Goal: Task Accomplishment & Management: Complete application form

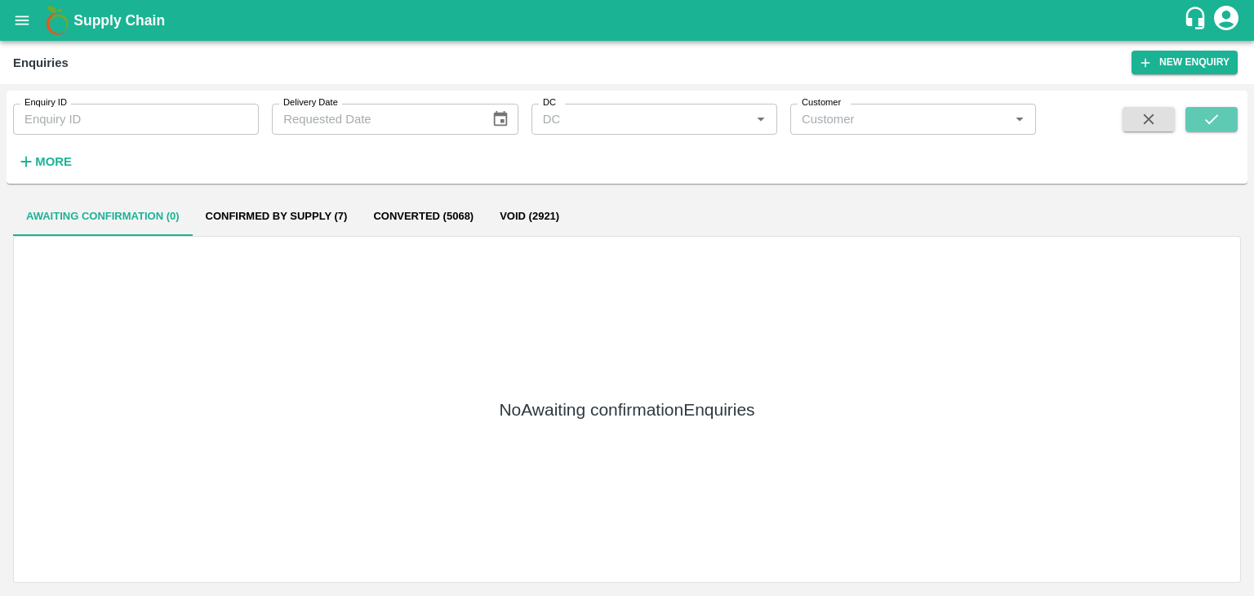
click at [1207, 118] on icon "submit" at bounding box center [1212, 119] width 18 height 18
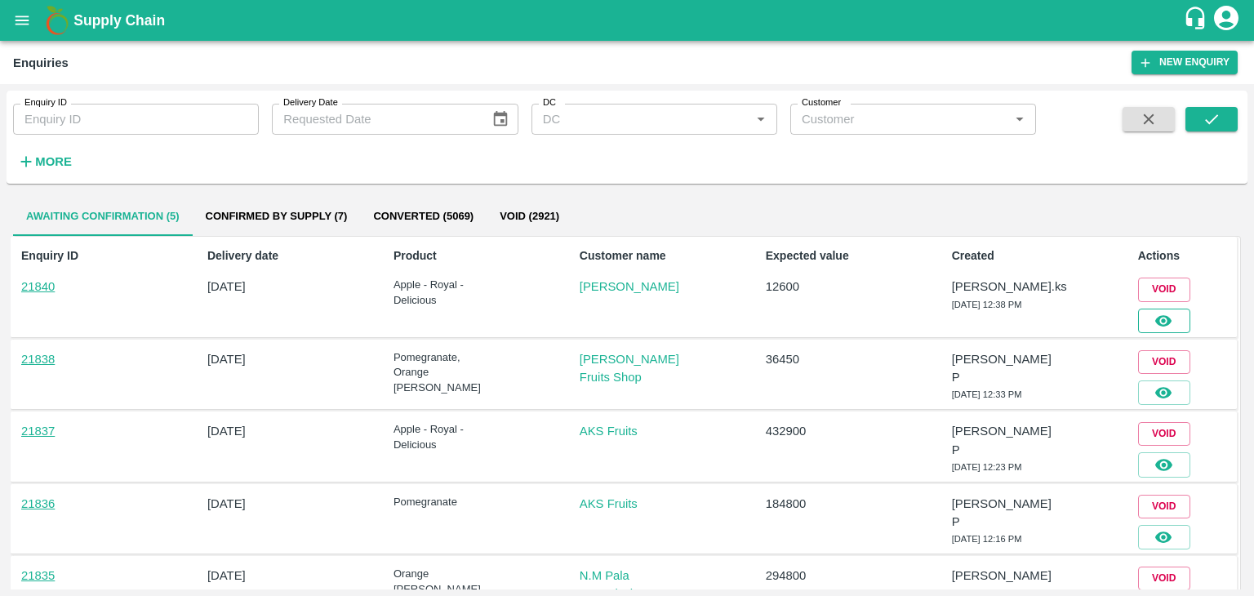
click at [1160, 312] on icon "button" at bounding box center [1163, 321] width 18 height 18
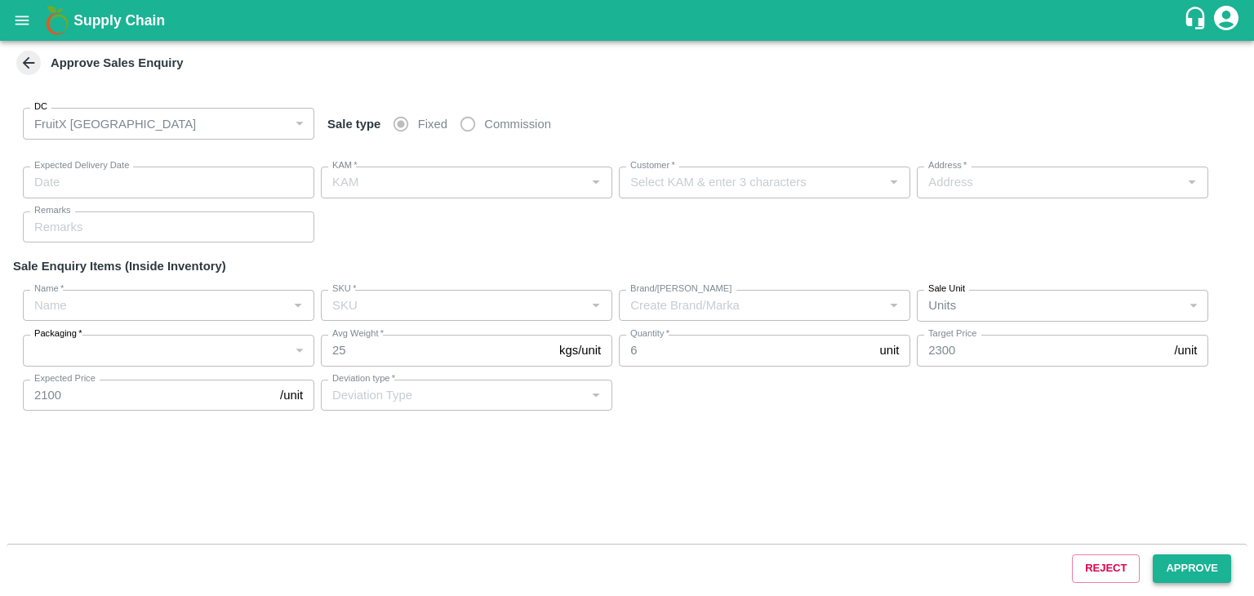
type input "[DATE] 12:45 PM"
type input "[PERSON_NAME].ks"
type input "[PERSON_NAME]"
type input "huskur fruits Market , huskur fruits Market , [GEOGRAPHIC_DATA], [GEOGRAPHIC_DA…"
type input "Apple - Royal - Delicious"
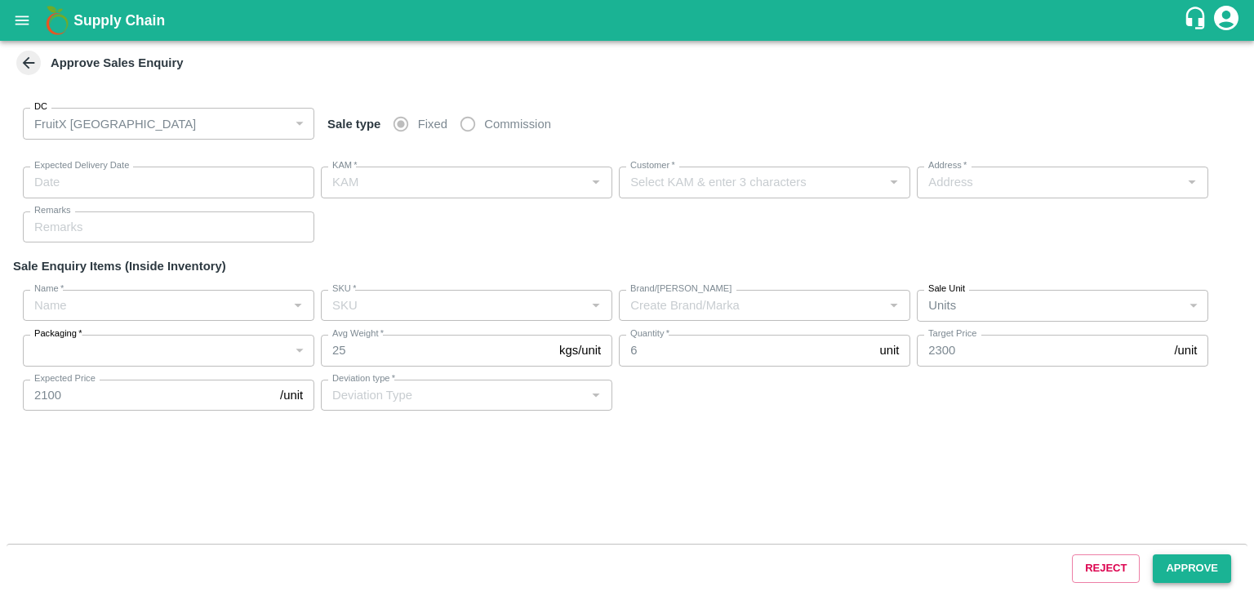
type input "SHIM-EES-ROYL"
type input "LP VG2"
type input "Others"
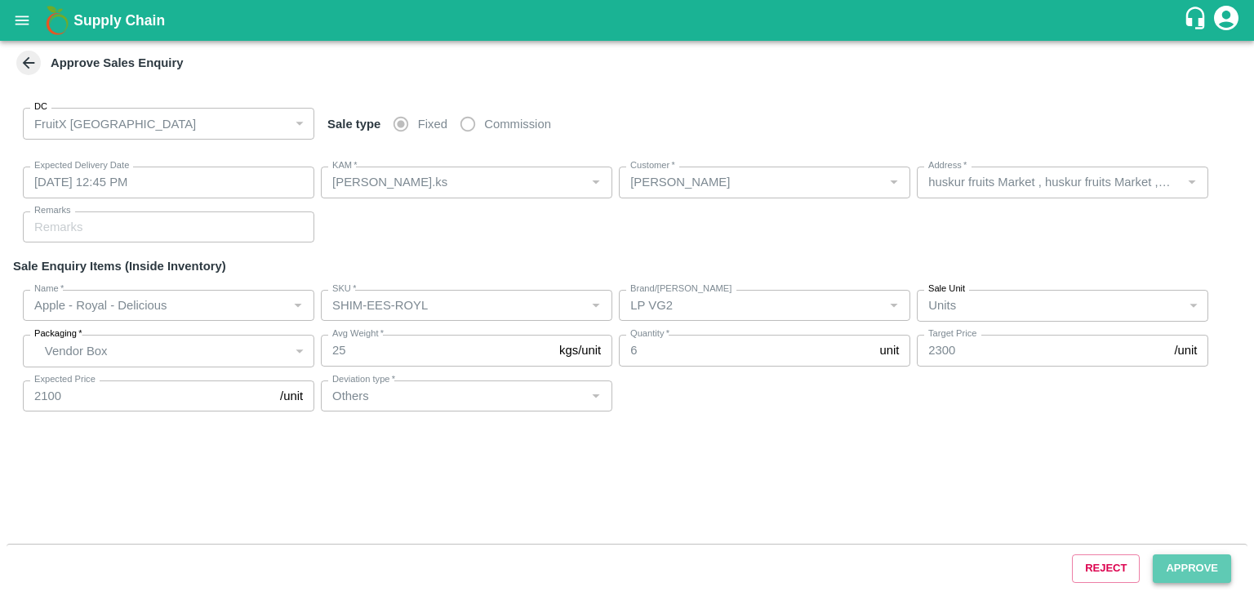
click at [1184, 581] on button "Approve" at bounding box center [1192, 568] width 78 height 29
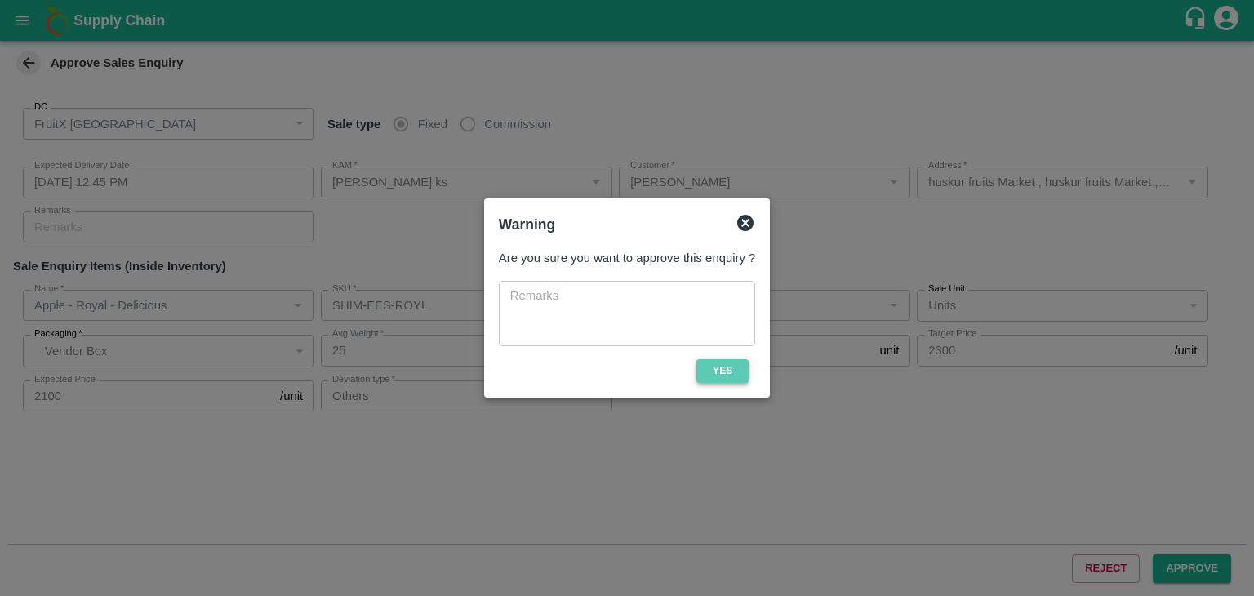
click at [741, 372] on button "Yes" at bounding box center [722, 371] width 52 height 24
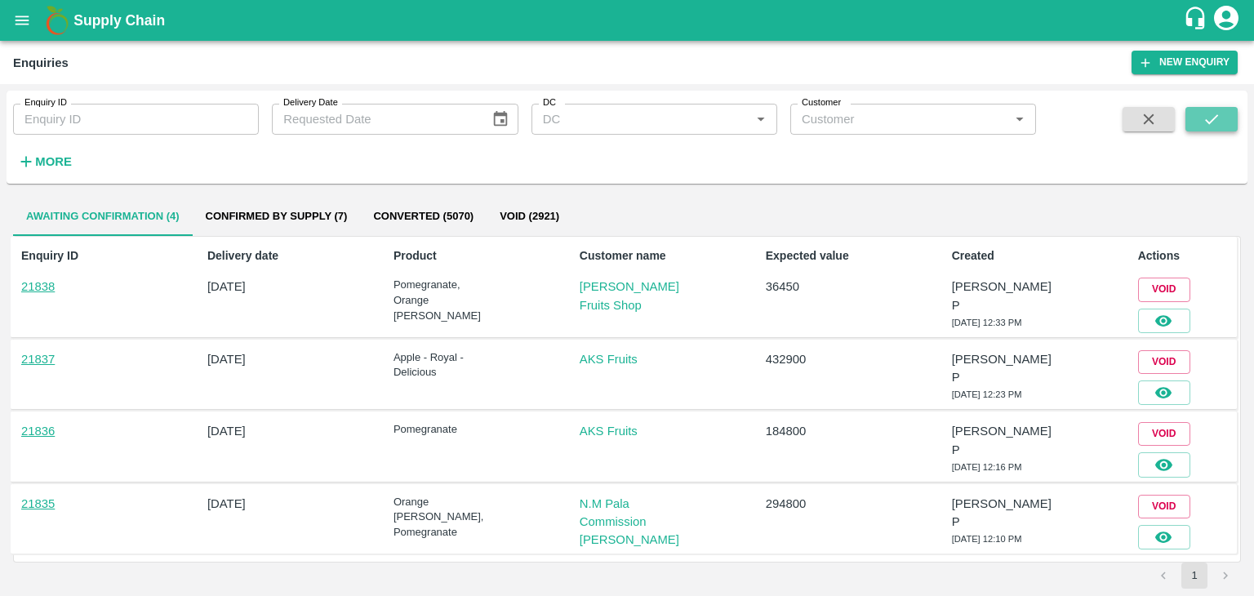
click at [1217, 115] on icon "submit" at bounding box center [1211, 119] width 13 height 10
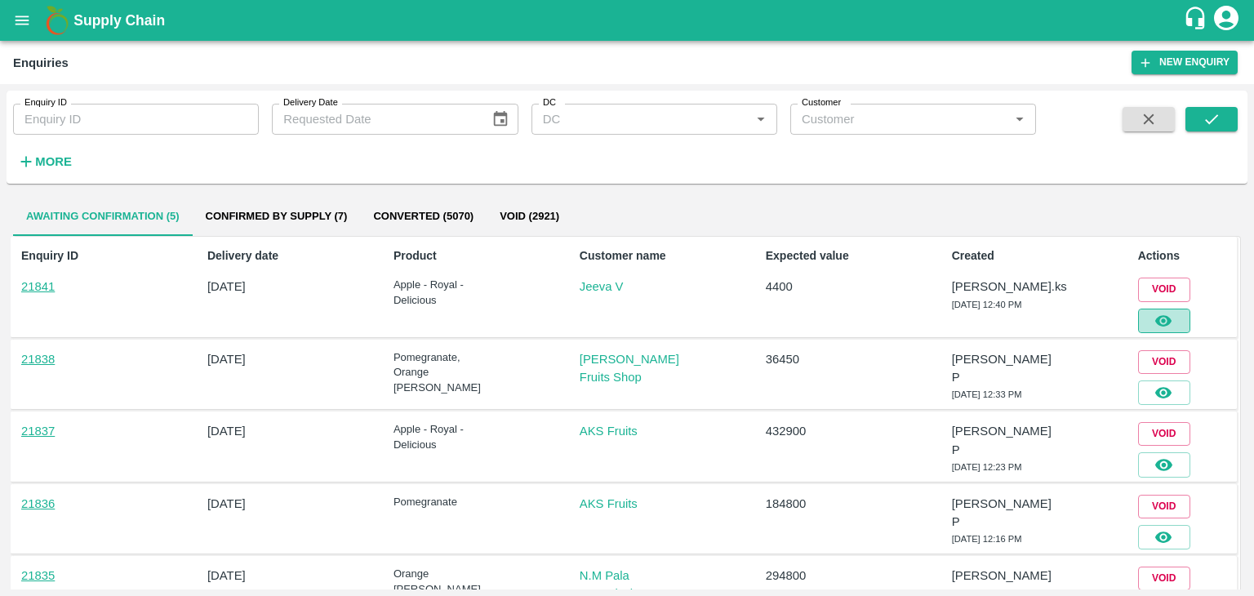
click at [1181, 312] on button "button" at bounding box center [1164, 321] width 52 height 24
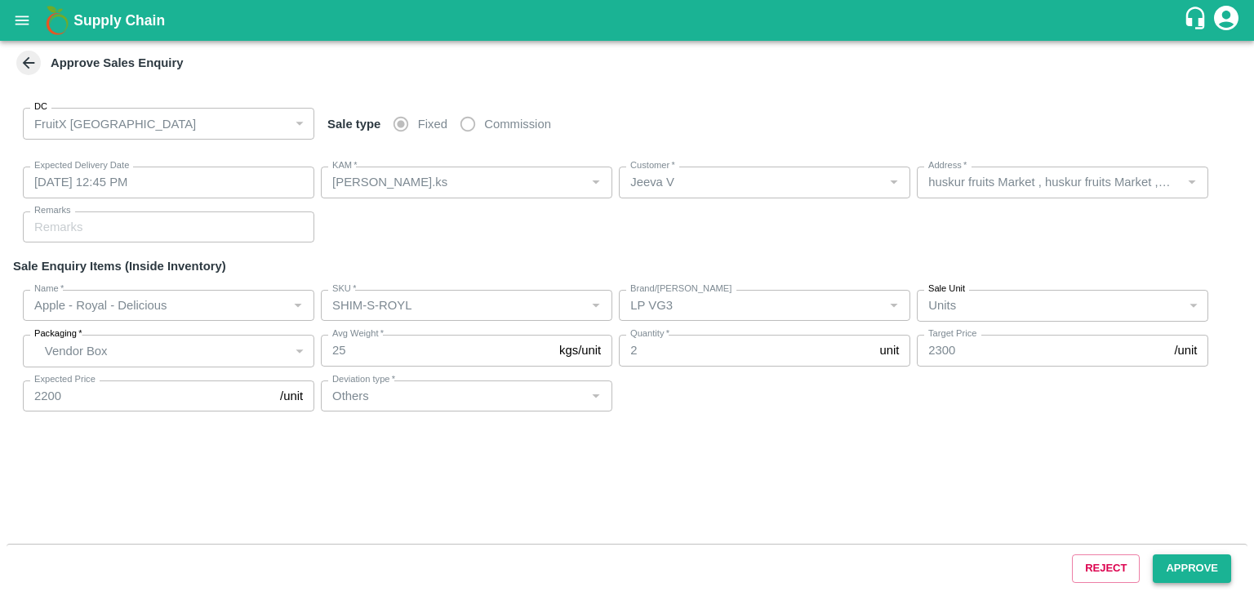
click at [1183, 568] on button "Approve" at bounding box center [1192, 568] width 78 height 29
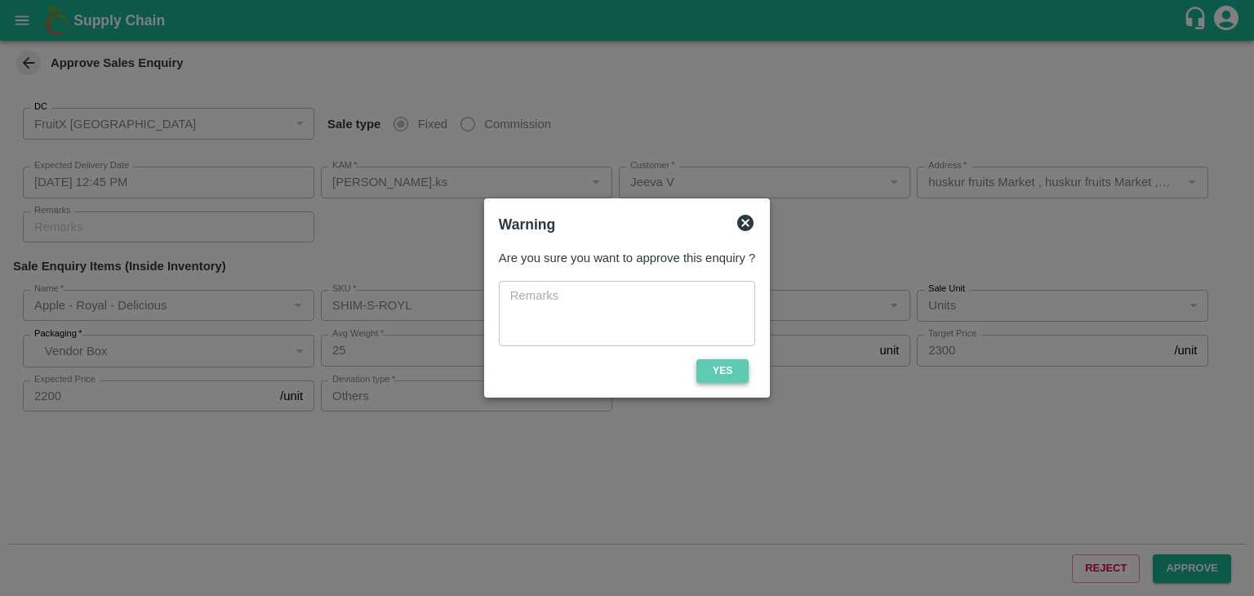
click at [732, 376] on button "Yes" at bounding box center [722, 371] width 52 height 24
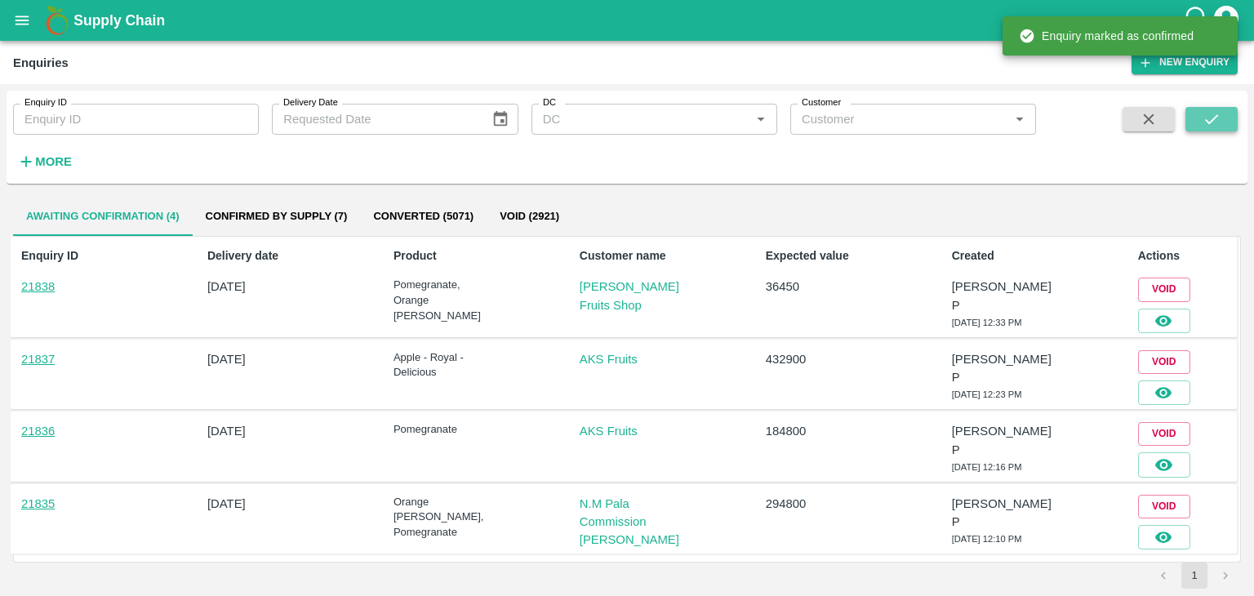
click at [1205, 110] on icon "submit" at bounding box center [1212, 119] width 18 height 18
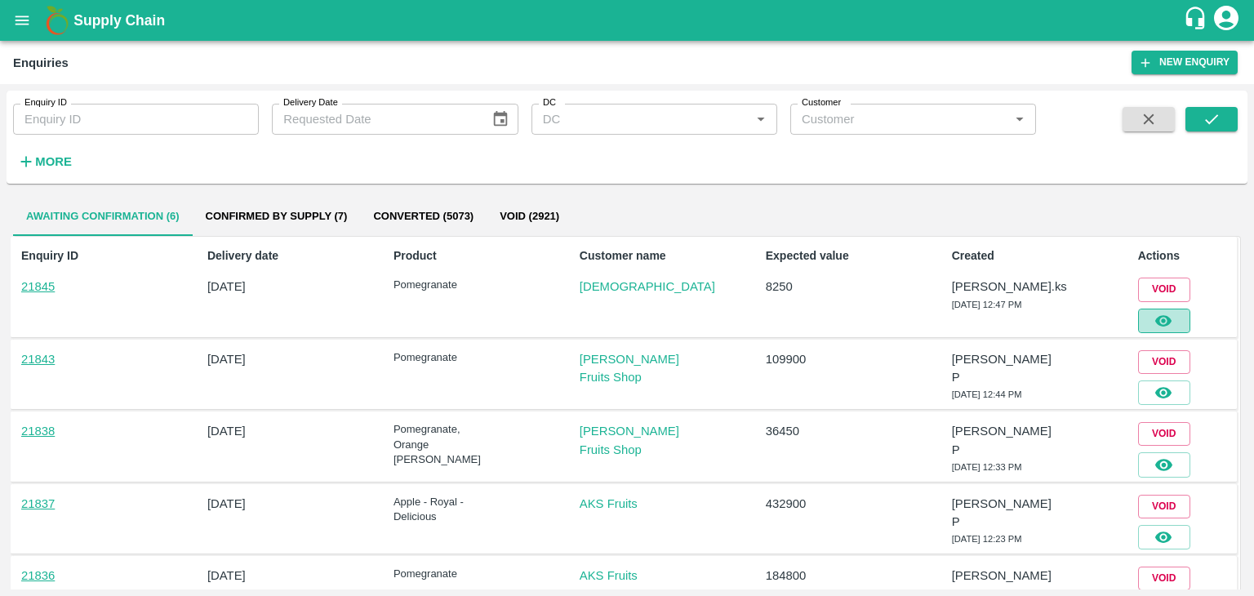
click at [1157, 317] on icon "button" at bounding box center [1163, 320] width 16 height 11
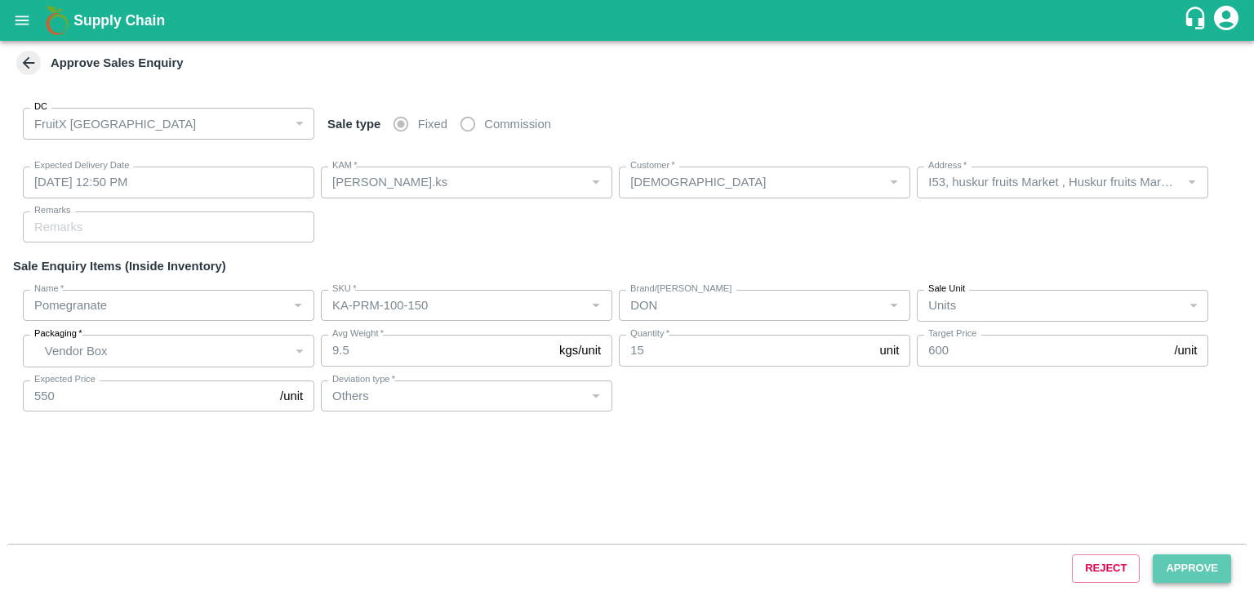
click at [1183, 577] on button "Approve" at bounding box center [1192, 568] width 78 height 29
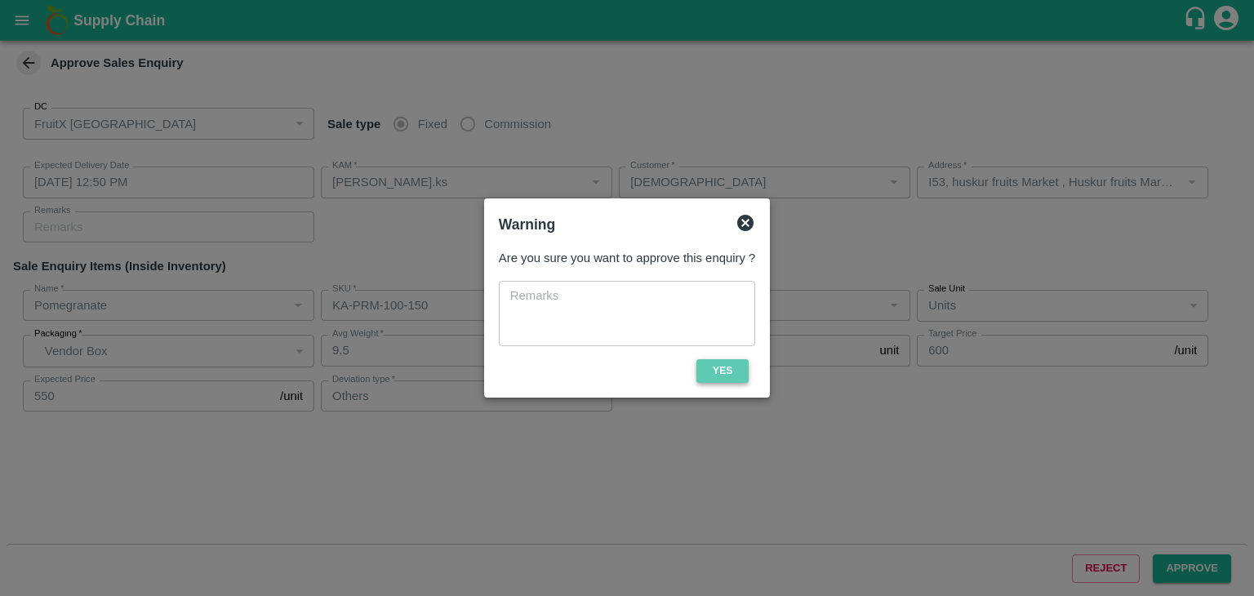
click at [714, 375] on button "Yes" at bounding box center [722, 371] width 52 height 24
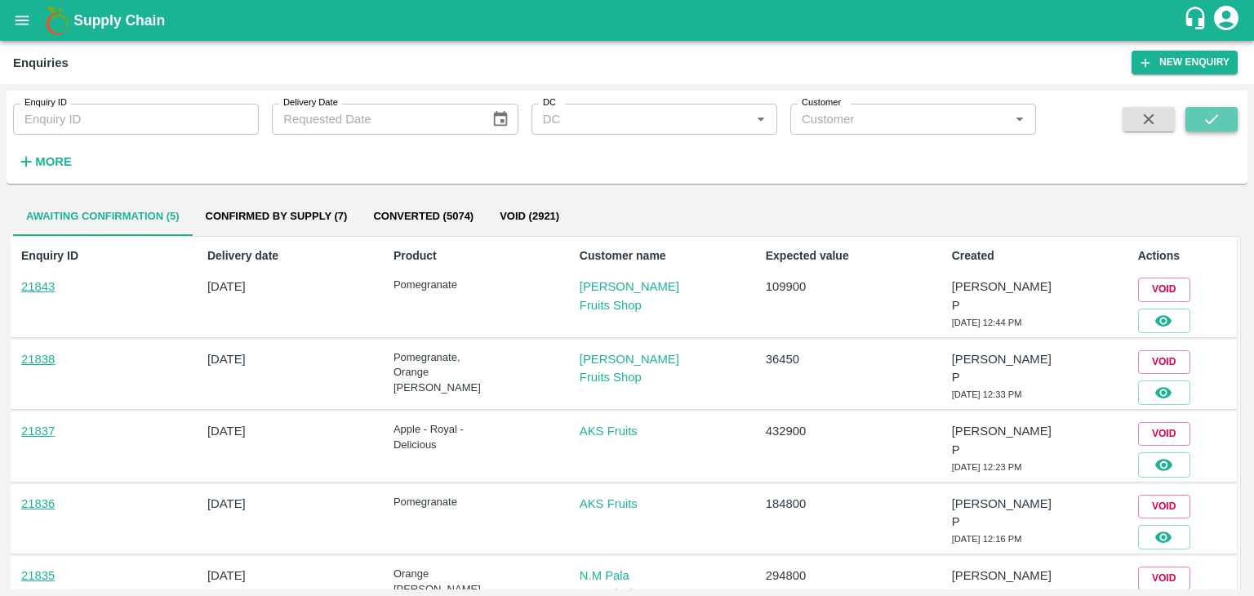
click at [1217, 125] on icon "submit" at bounding box center [1212, 119] width 18 height 18
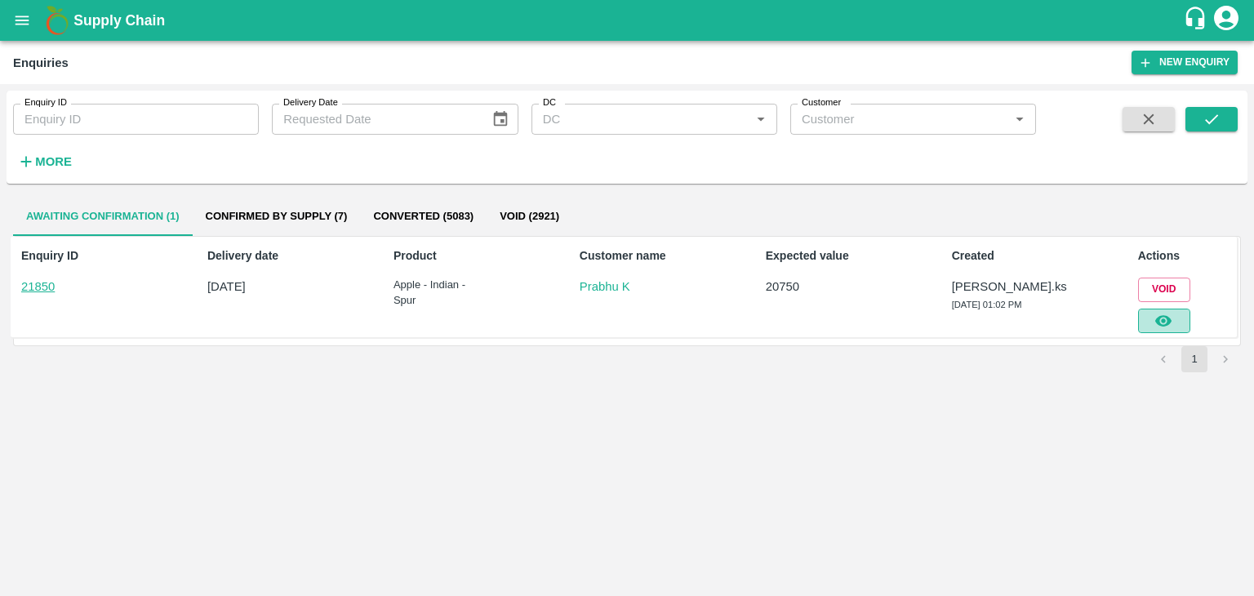
click at [1172, 322] on icon "button" at bounding box center [1163, 321] width 18 height 18
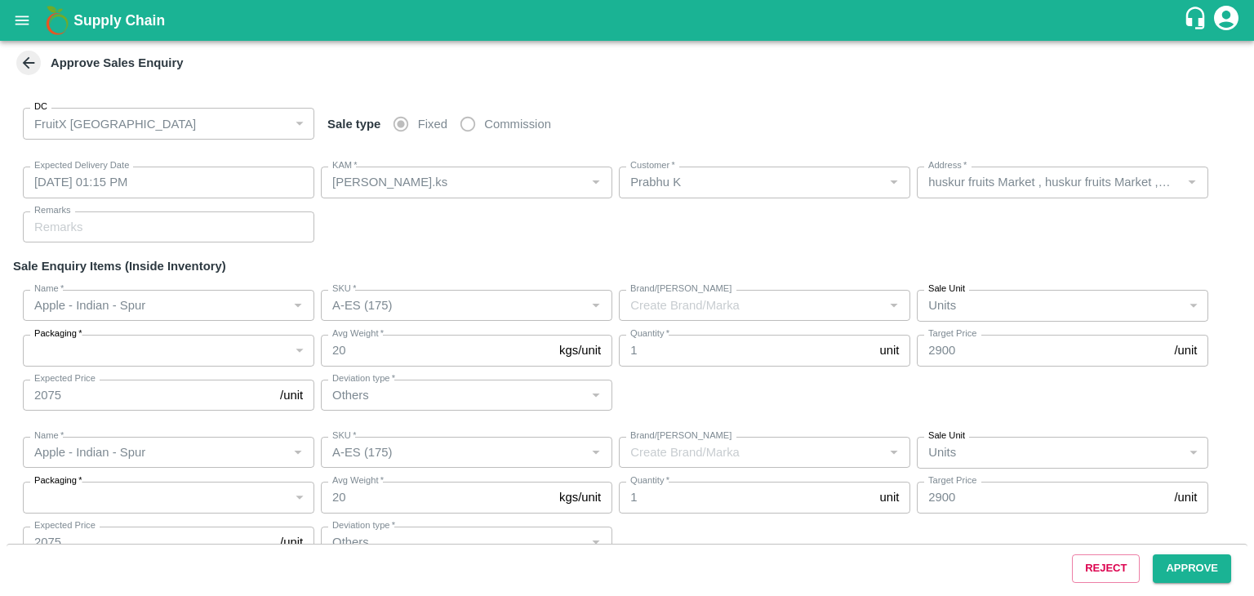
type input "[DATE] 01:15 PM"
type input "[PERSON_NAME].ks"
type input "Prabhu K"
type input "huskur fruits Market , huskur fruits Market , [GEOGRAPHIC_DATA], [GEOGRAPHIC_DA…"
type input "Apple - Indian - Spur"
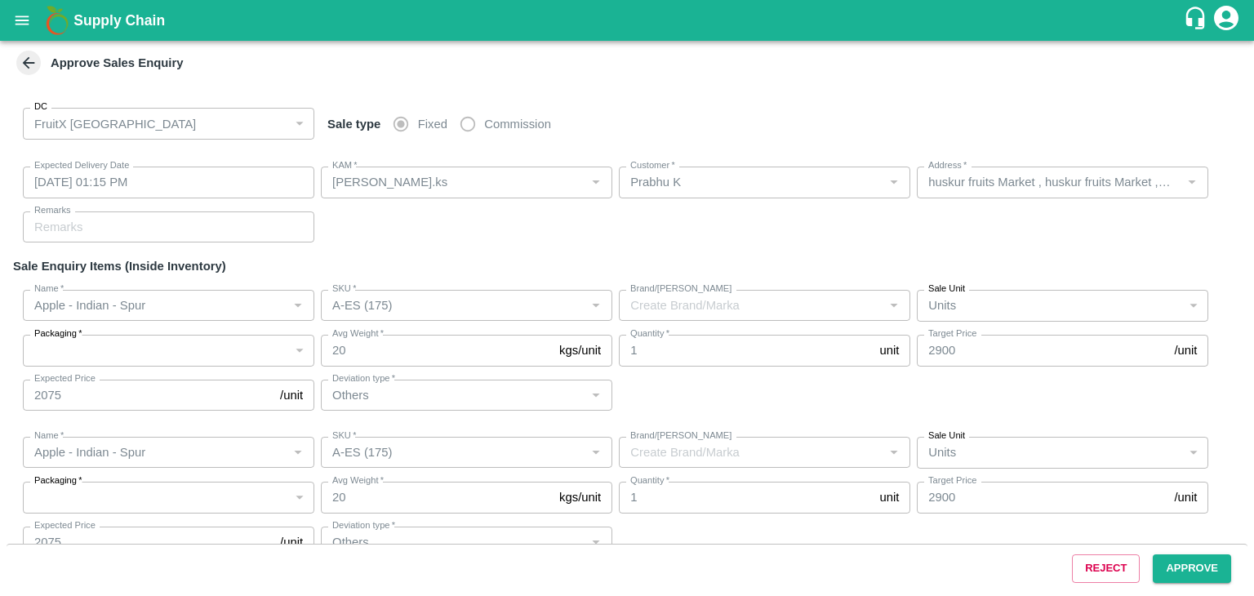
type input "A-ES (175)"
type input "Others"
type input "Apple - Indian - Spur"
type input "A-ES (175)"
type input "Others"
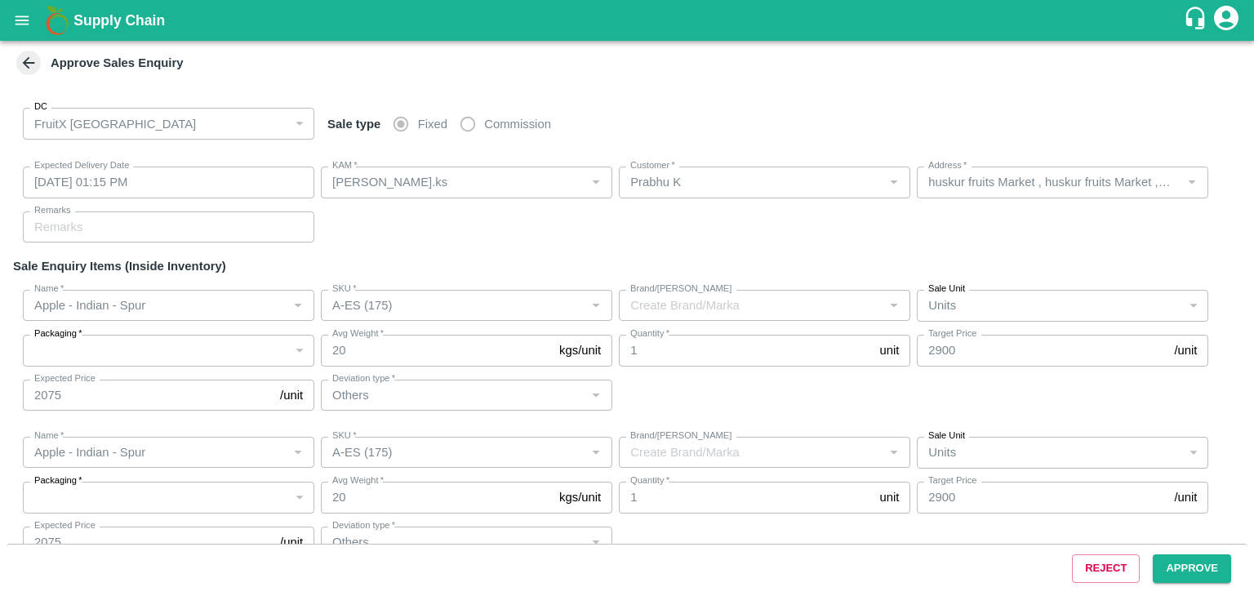
type input "Apple - Indian - Spur"
type input "A-ES (175)"
type input "Others"
type input "Apple - Indian - Spur"
type input "A-ES (175)"
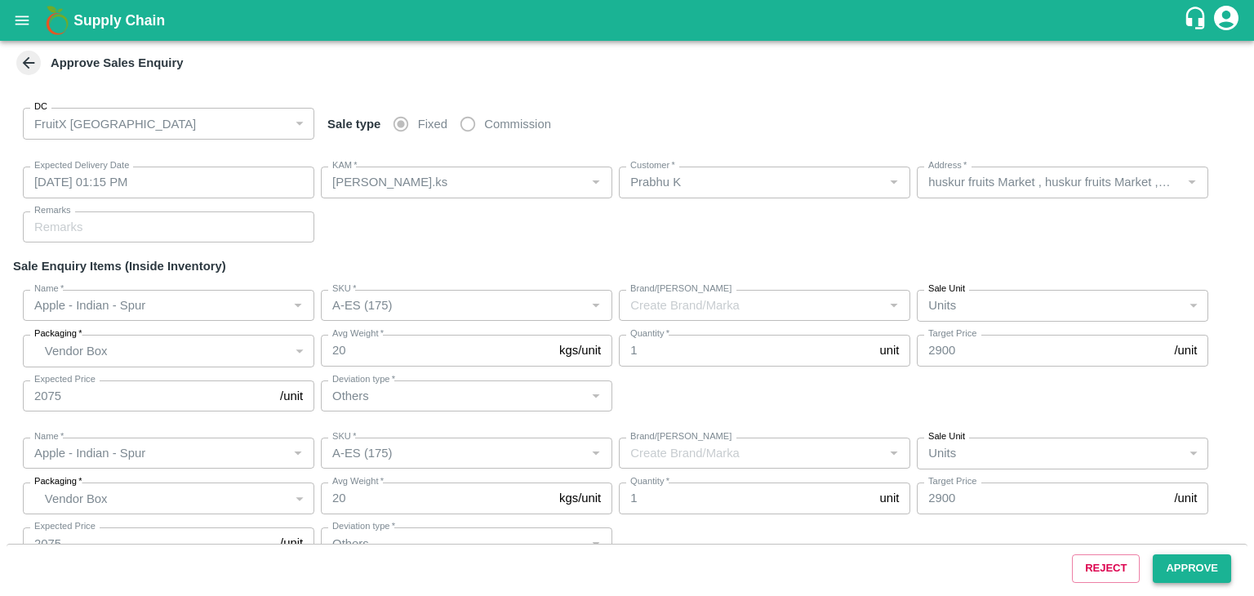
drag, startPoint x: 1182, startPoint y: 553, endPoint x: 1183, endPoint y: 564, distance: 11.5
click at [1183, 564] on div "Reject Approve" at bounding box center [627, 568] width 1241 height 49
click at [1183, 564] on button "Approve" at bounding box center [1192, 568] width 78 height 29
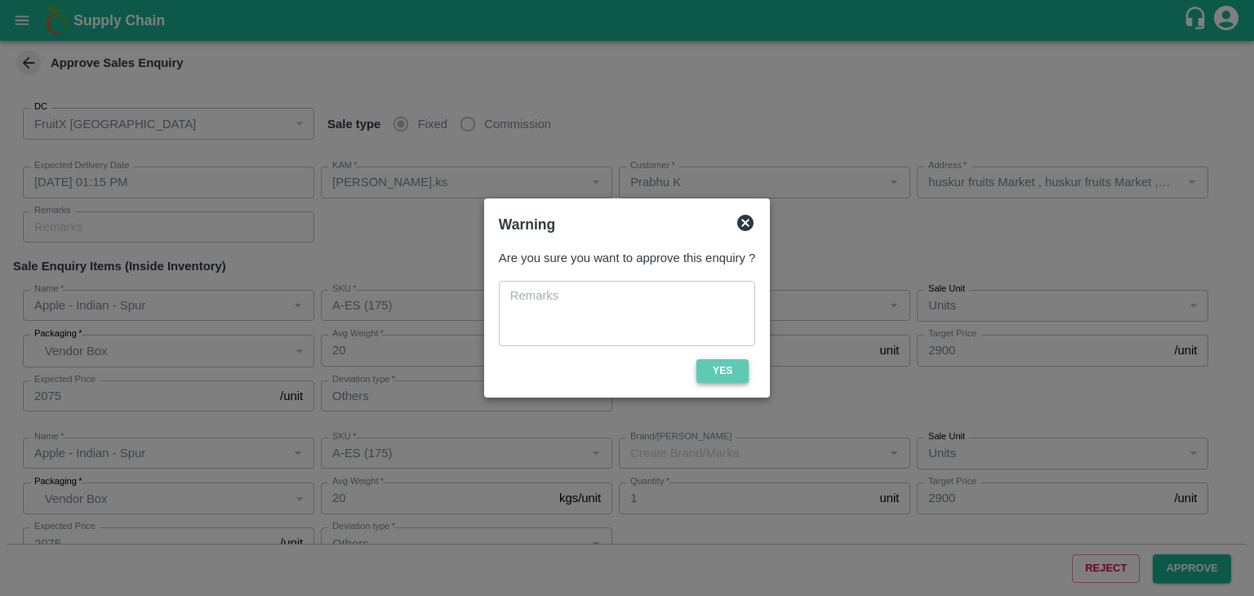
click at [735, 363] on button "Yes" at bounding box center [722, 371] width 52 height 24
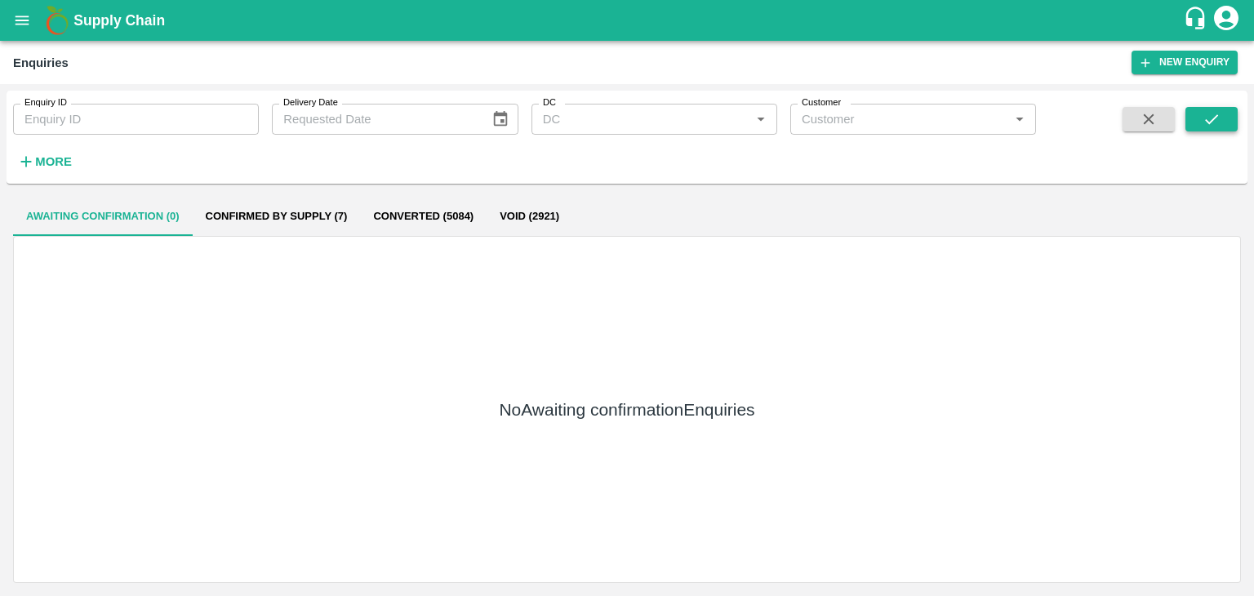
drag, startPoint x: 1199, startPoint y: 143, endPoint x: 1199, endPoint y: 120, distance: 22.9
click at [1199, 120] on span at bounding box center [1212, 140] width 52 height 67
click at [1199, 120] on button "submit" at bounding box center [1212, 119] width 52 height 24
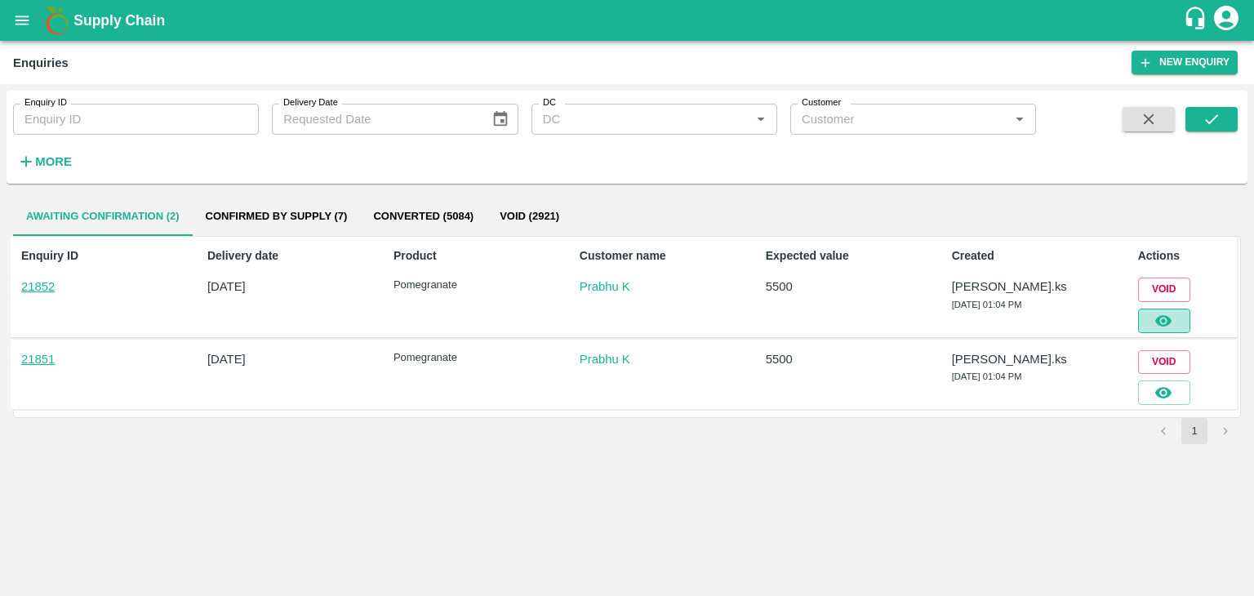
click at [1163, 309] on button "button" at bounding box center [1164, 321] width 52 height 24
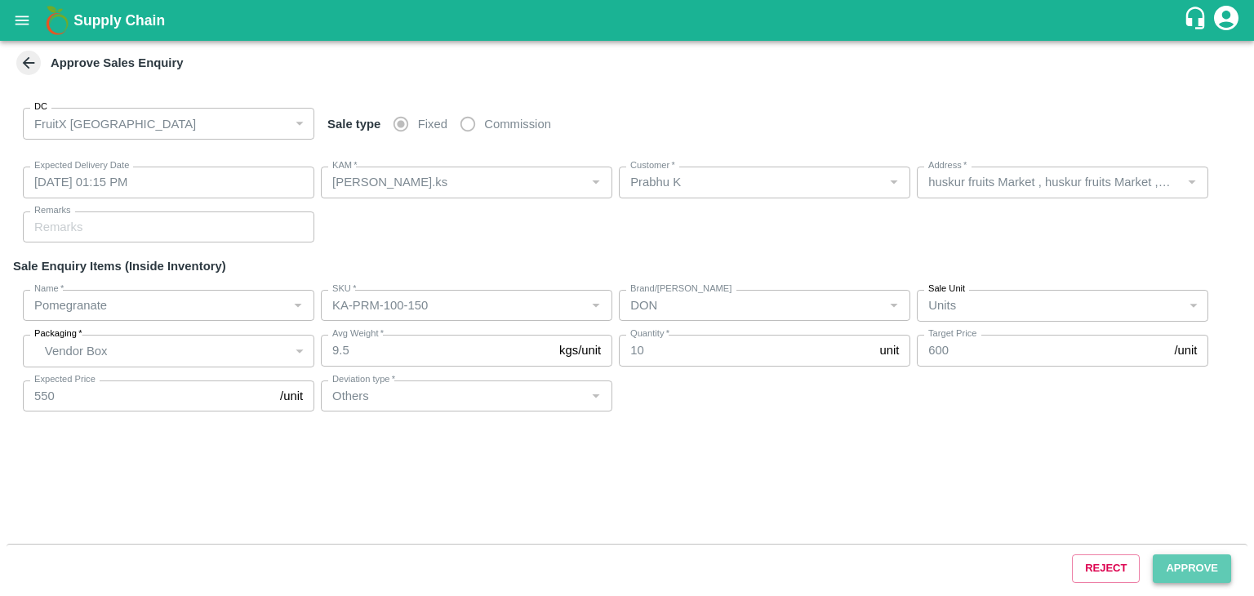
click at [1182, 563] on button "Approve" at bounding box center [1192, 568] width 78 height 29
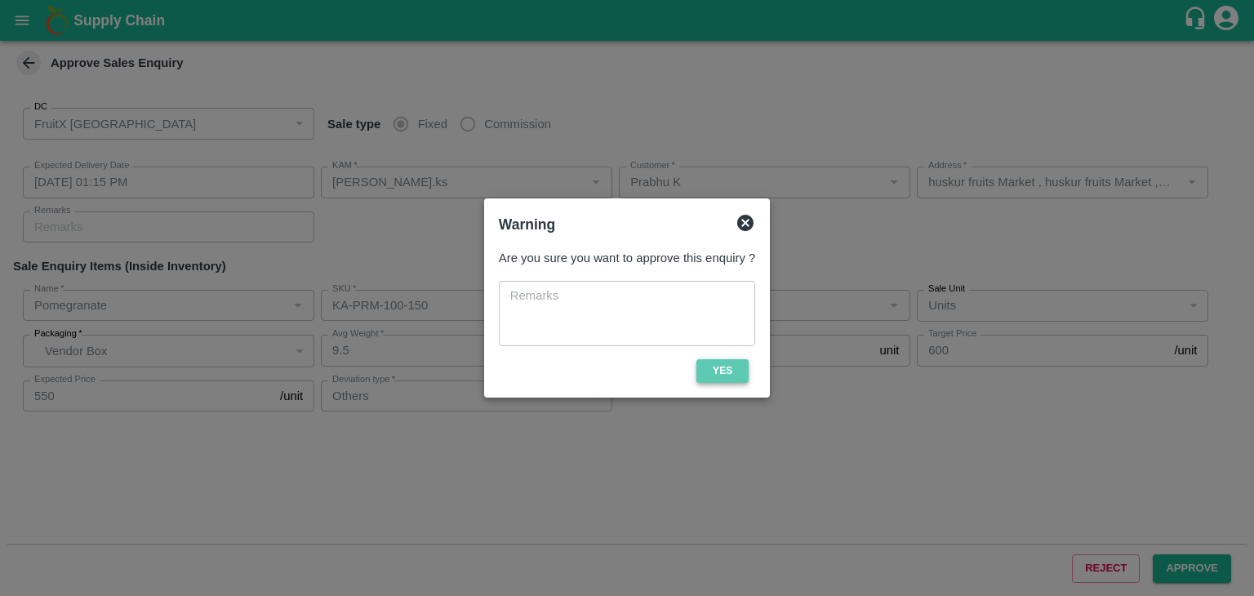
click at [735, 367] on button "Yes" at bounding box center [722, 371] width 52 height 24
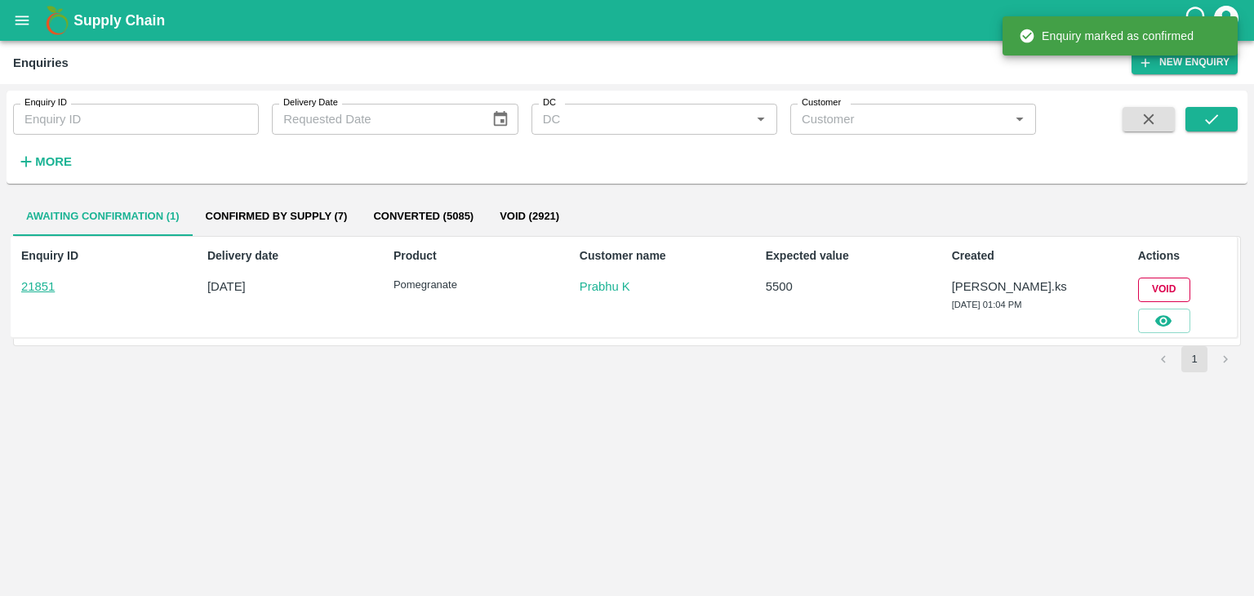
click at [1159, 296] on button "Void" at bounding box center [1164, 290] width 52 height 24
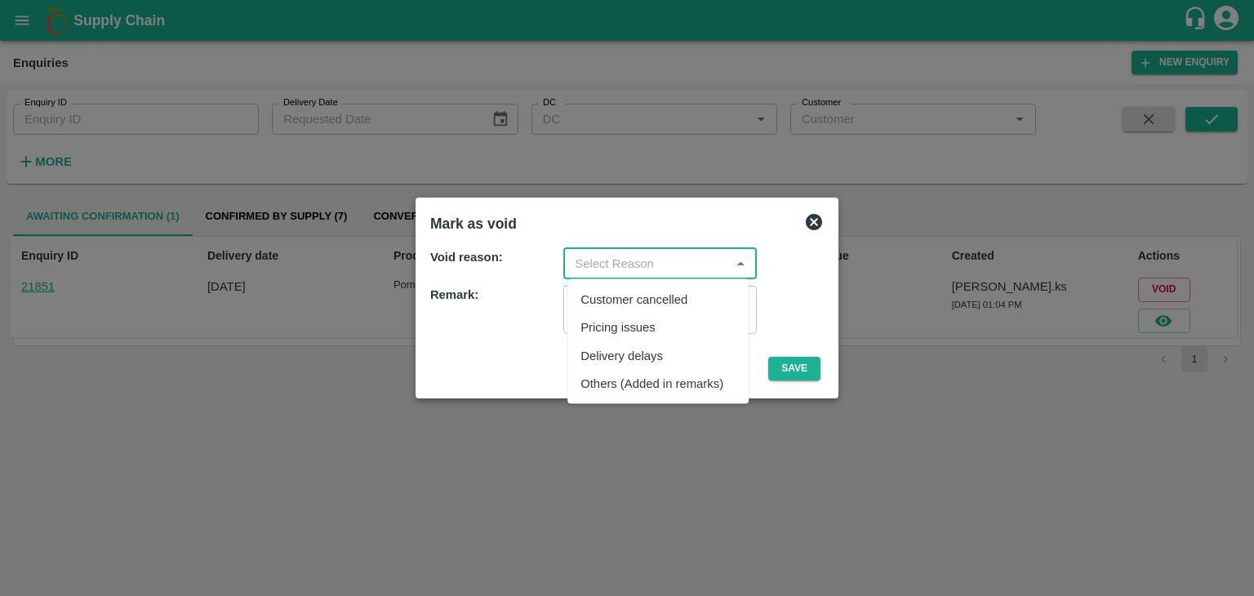
click at [714, 271] on input "input" at bounding box center [646, 263] width 157 height 21
click at [641, 377] on div "Others (Added in remarks)" at bounding box center [652, 383] width 143 height 18
type input "Others (Added in remarks)"
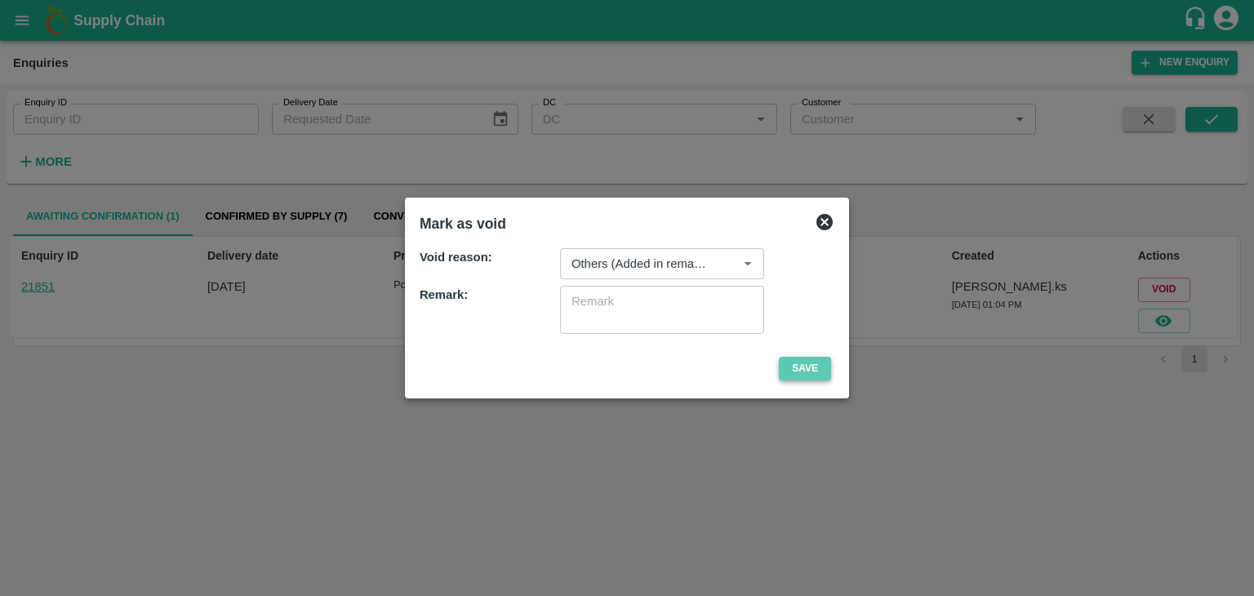
click at [800, 371] on button "Save" at bounding box center [805, 369] width 52 height 24
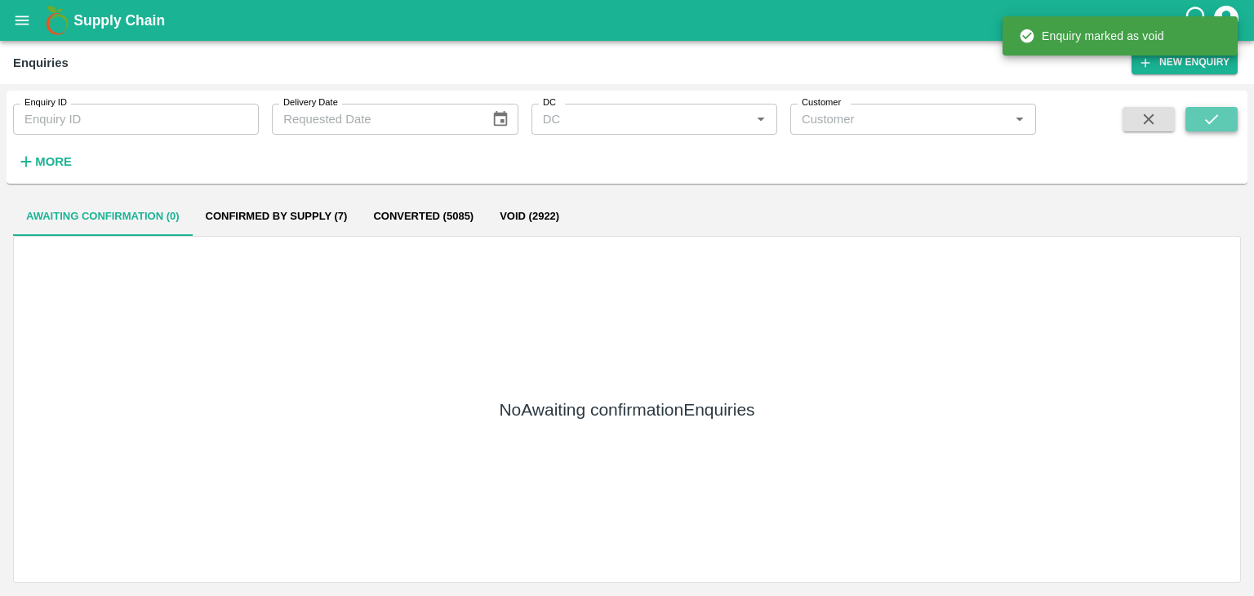
click at [1207, 113] on icon "submit" at bounding box center [1212, 119] width 18 height 18
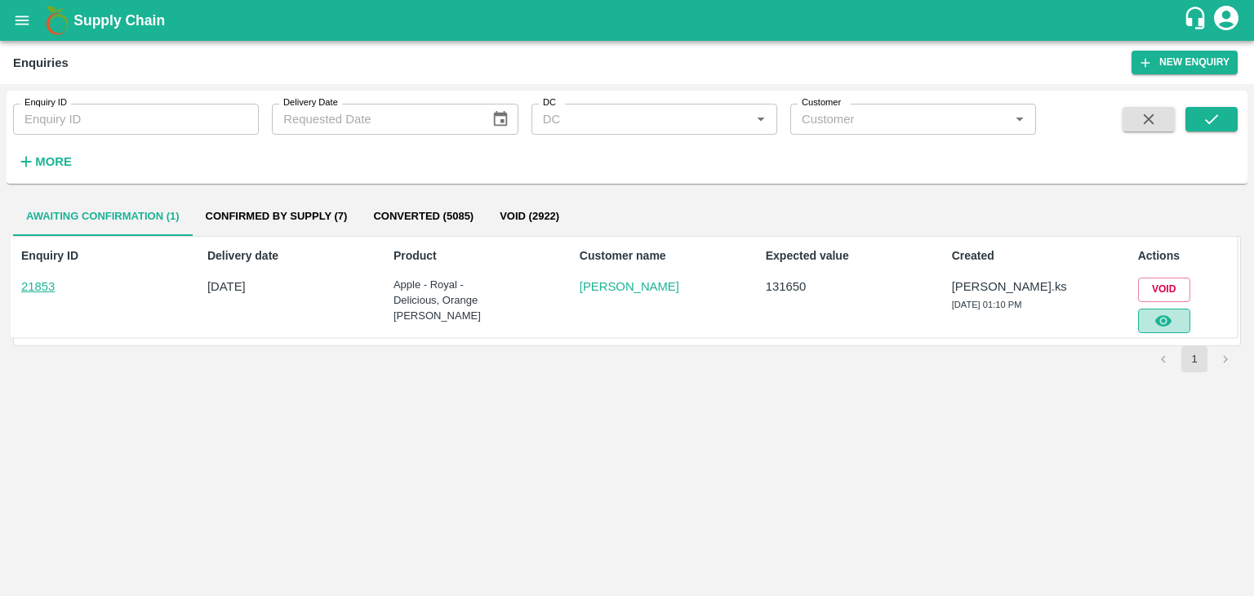
click at [1166, 315] on icon "button" at bounding box center [1163, 320] width 16 height 11
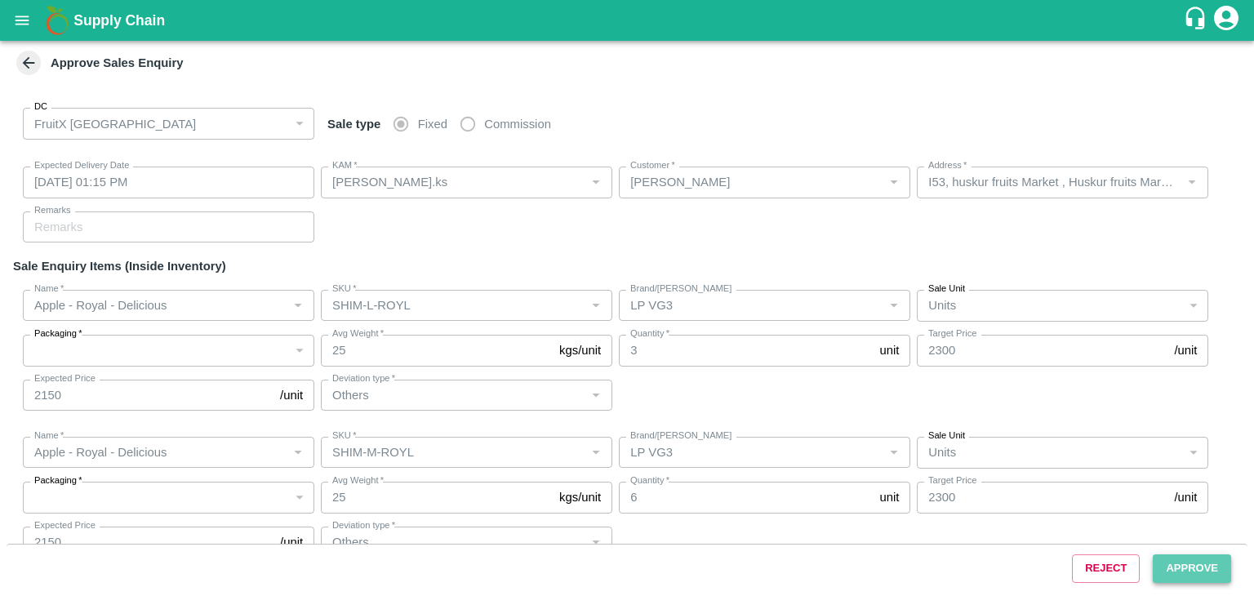
click at [1181, 571] on button "Approve" at bounding box center [1192, 568] width 78 height 29
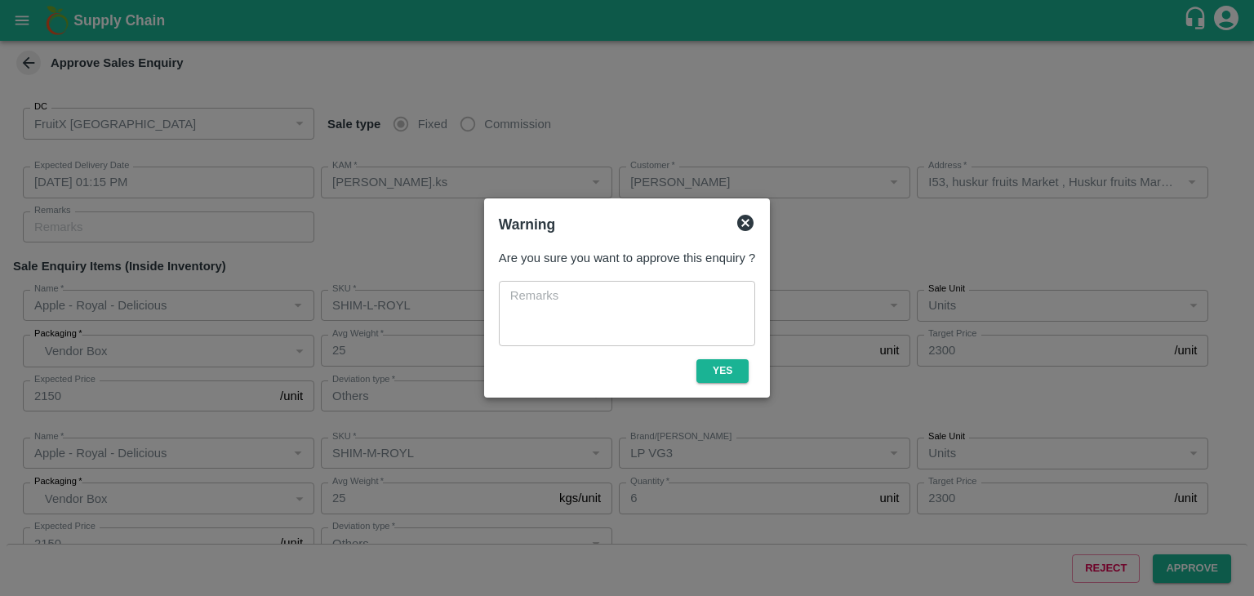
click at [701, 383] on div "Are you sure you want to approve this enquiry ? x ​ Yes" at bounding box center [626, 315] width 269 height 146
click at [703, 380] on button "Yes" at bounding box center [722, 371] width 52 height 24
click at [726, 366] on button "Yes" at bounding box center [722, 371] width 52 height 24
click at [746, 221] on icon at bounding box center [746, 223] width 20 height 20
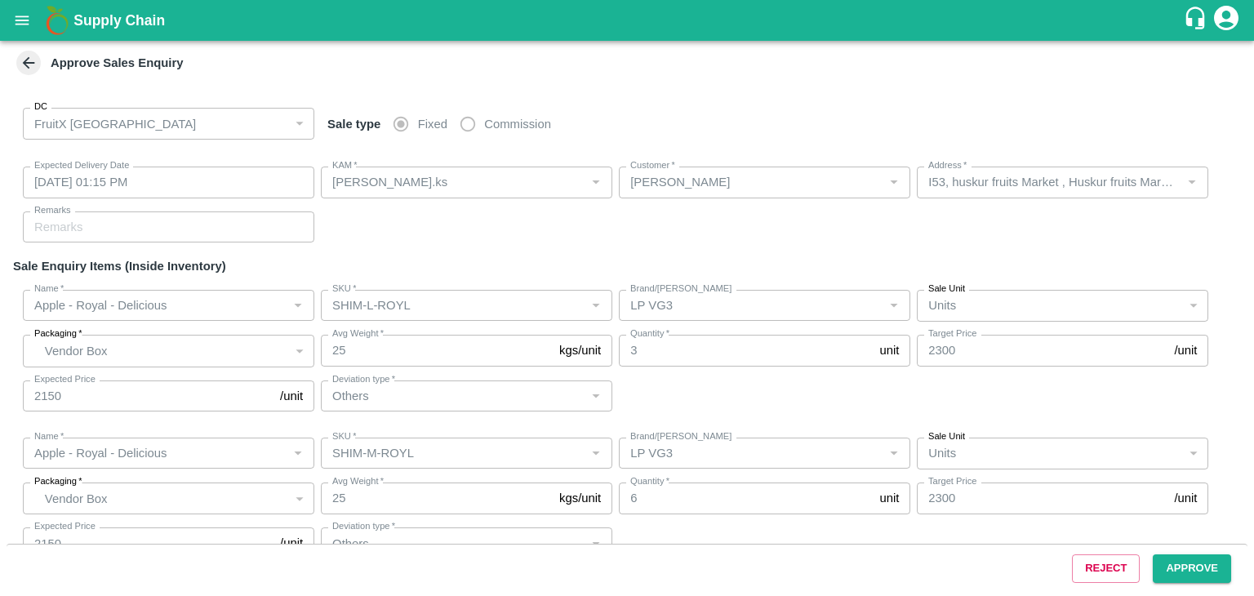
click at [26, 64] on icon at bounding box center [29, 63] width 18 height 18
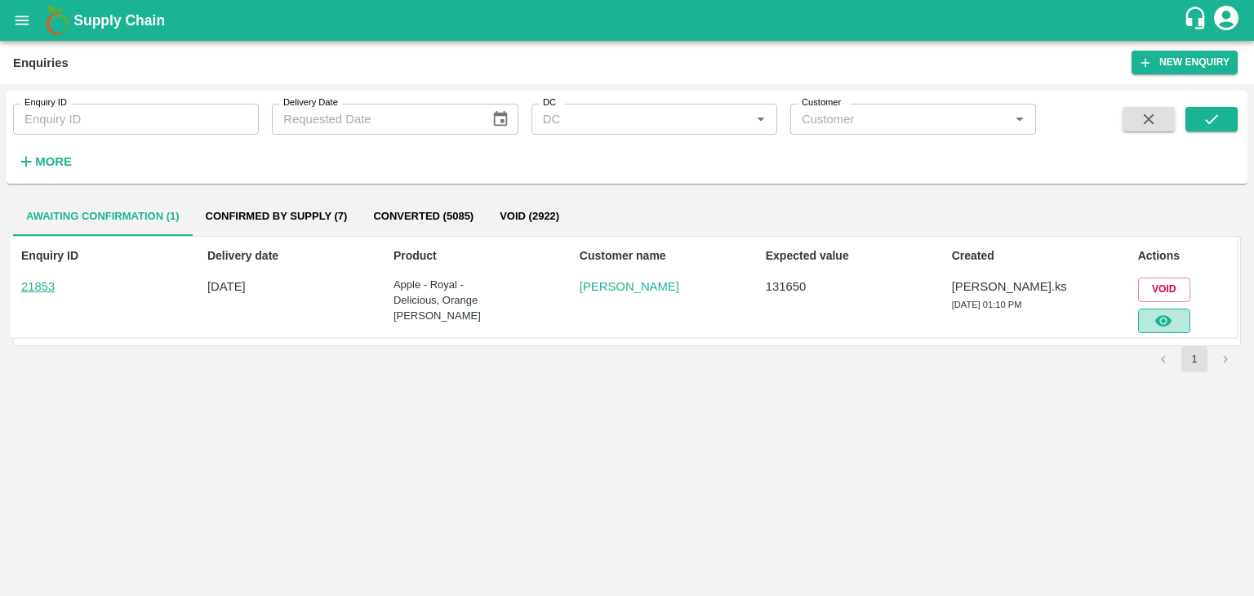
click at [1171, 326] on icon "button" at bounding box center [1163, 321] width 18 height 18
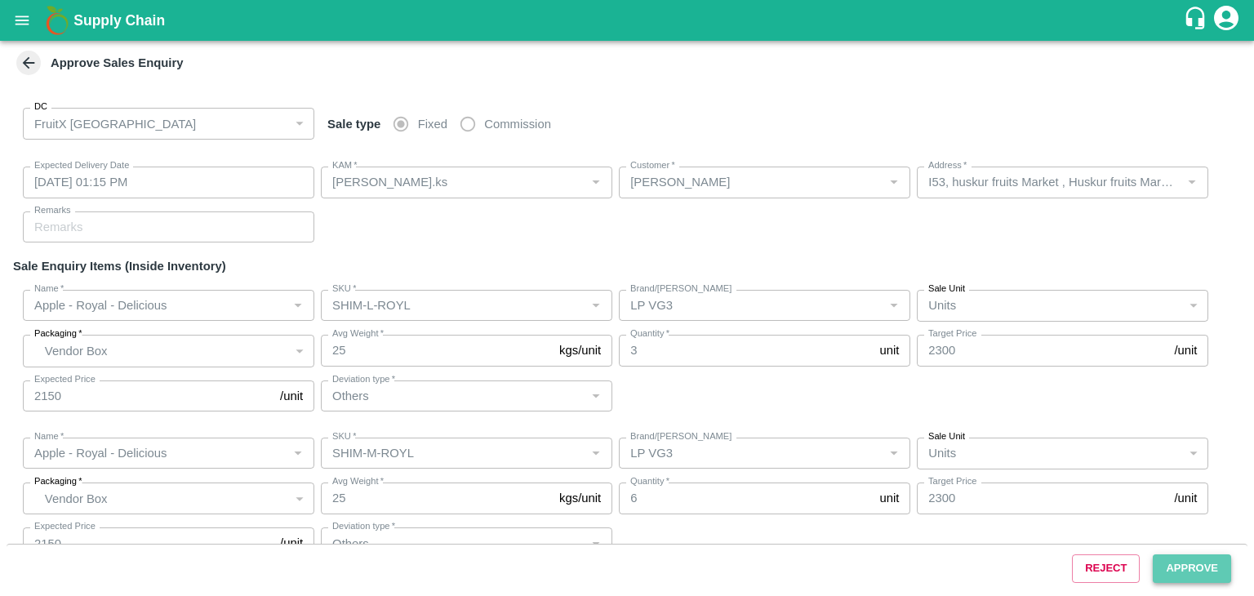
click at [1197, 566] on button "Approve" at bounding box center [1192, 568] width 78 height 29
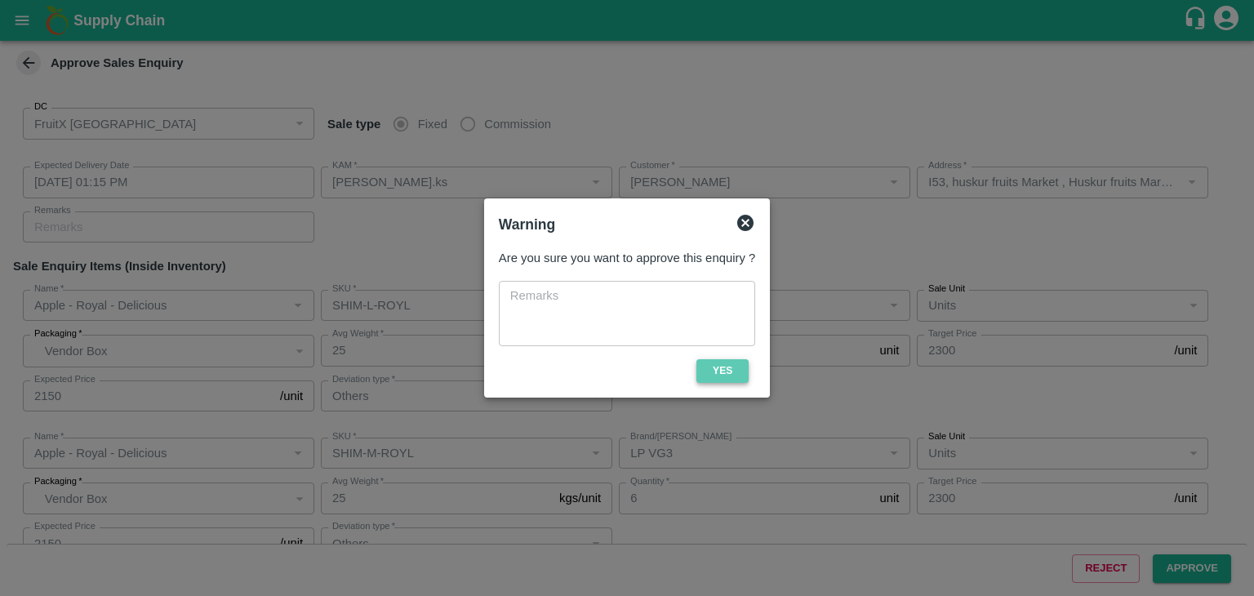
click at [717, 369] on button "Yes" at bounding box center [722, 371] width 52 height 24
